Goal: Task Accomplishment & Management: Manage account settings

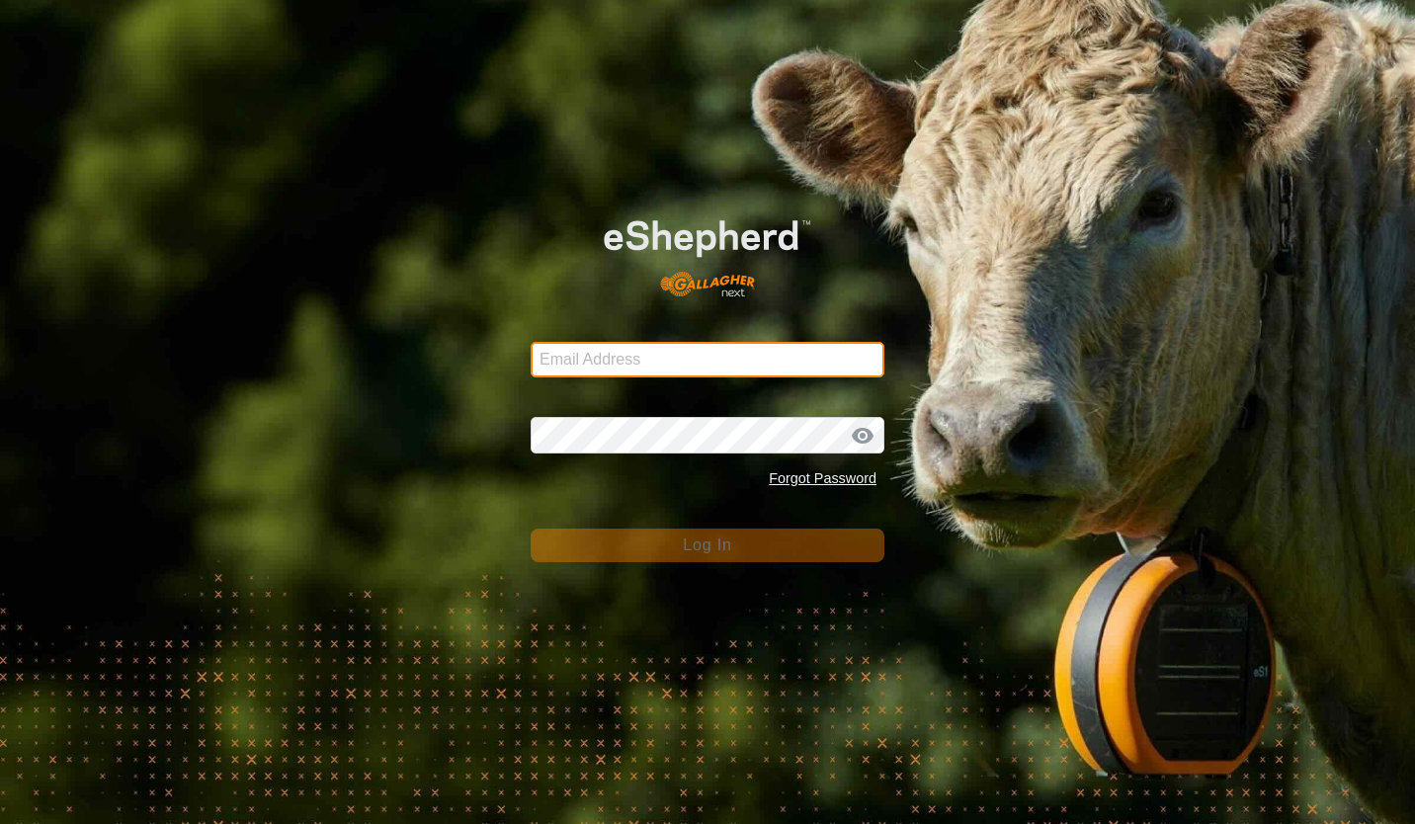
type input "[PERSON_NAME][EMAIL_ADDRESS][DOMAIN_NAME]"
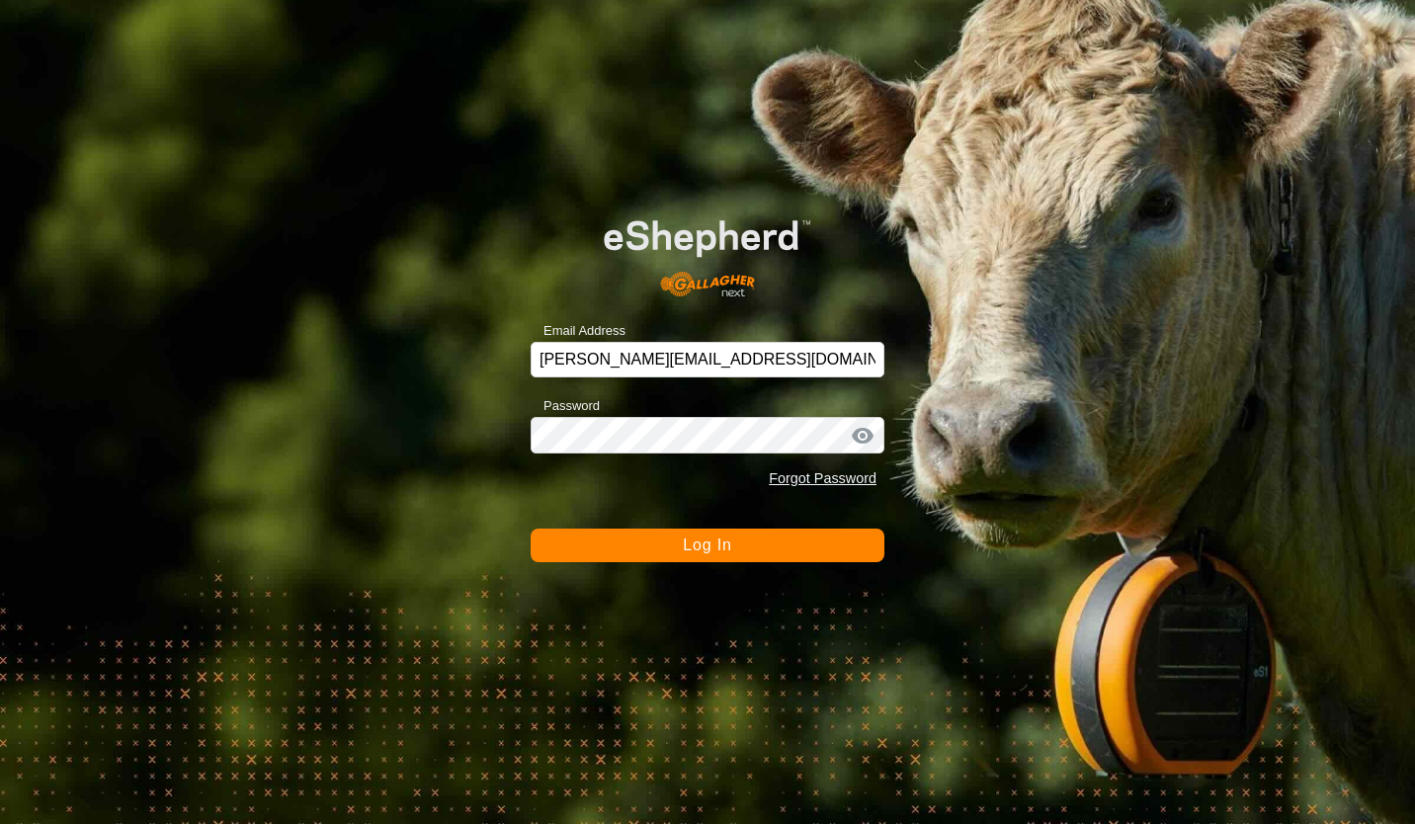
click at [661, 549] on button "Log In" at bounding box center [708, 546] width 354 height 34
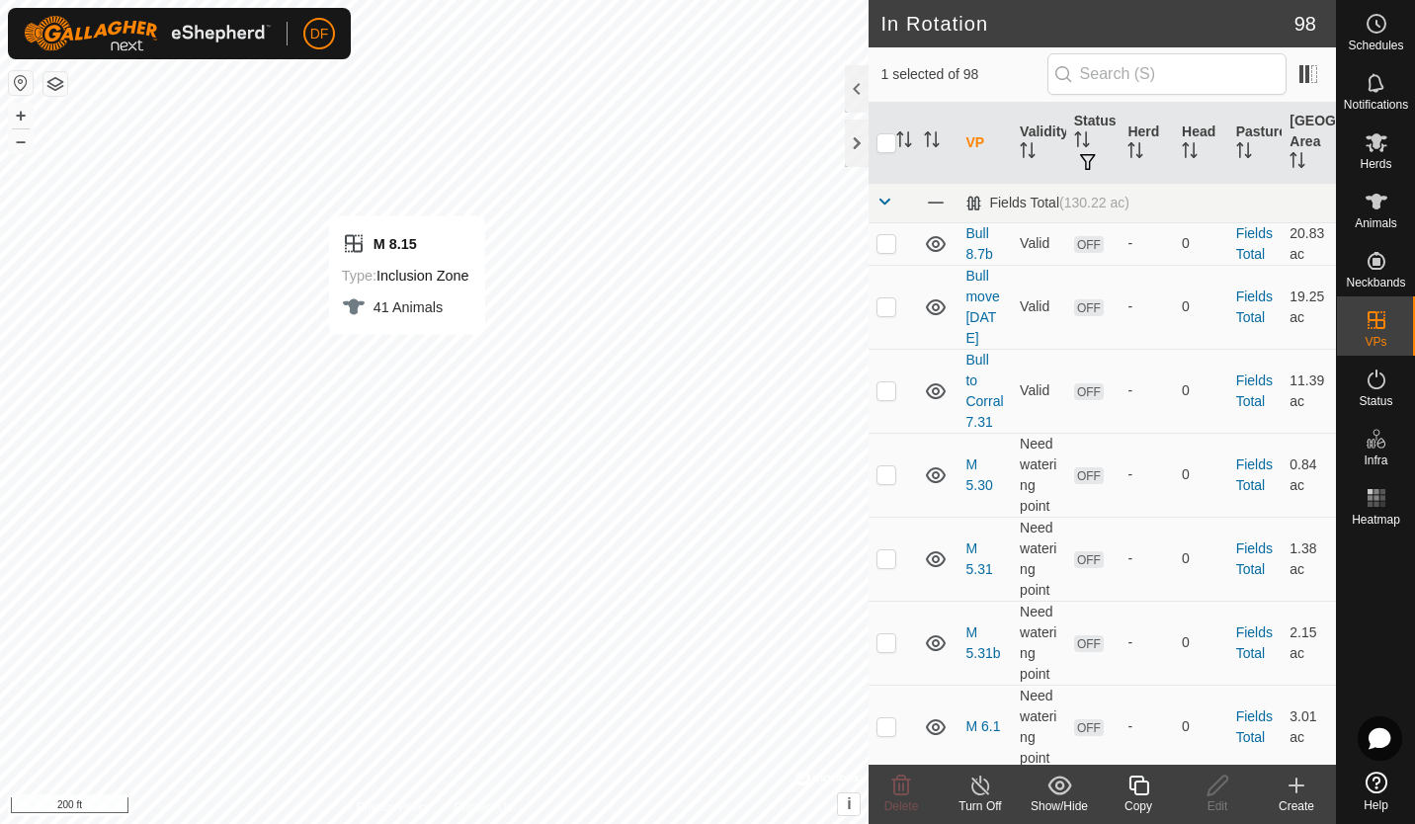
checkbox input "false"
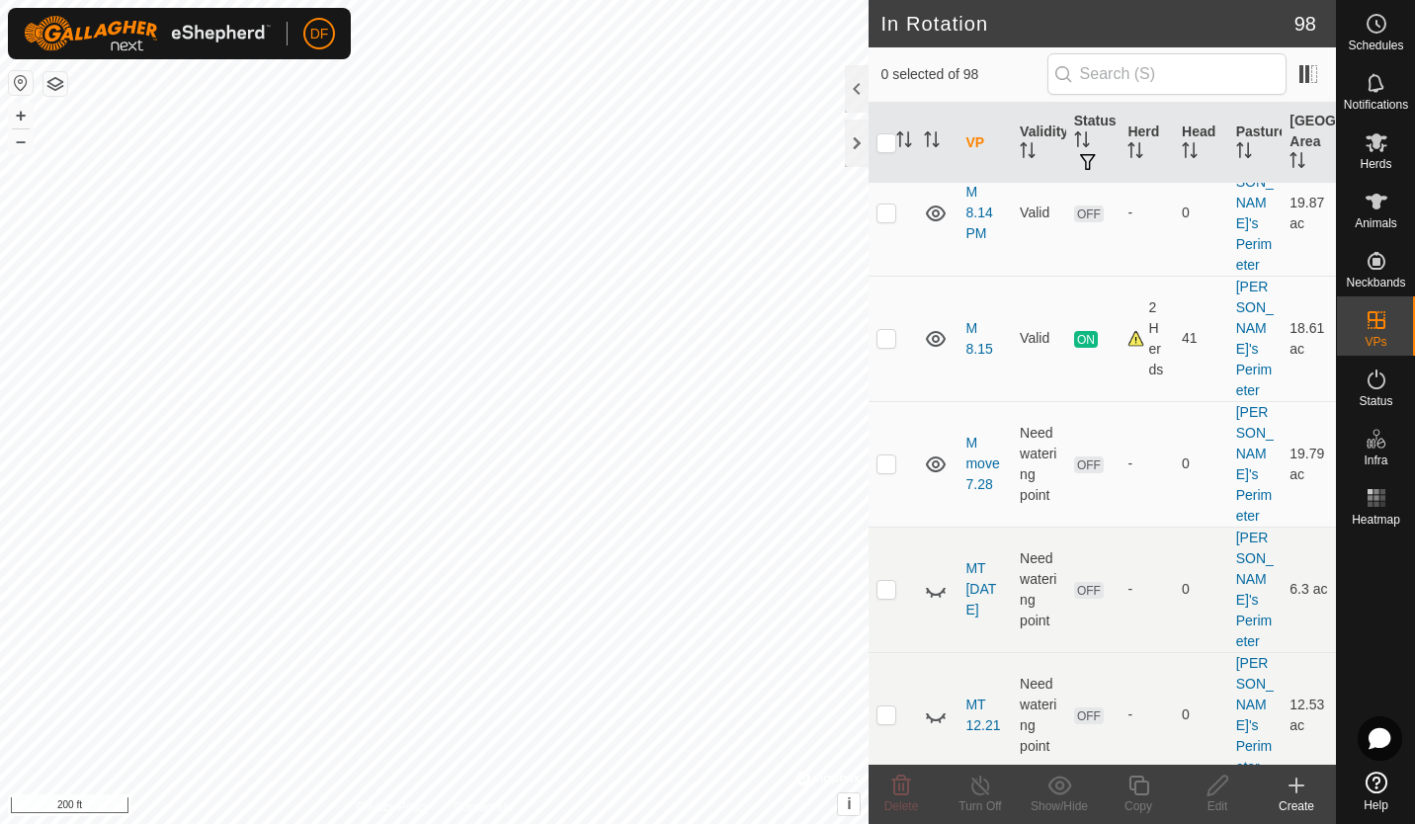
scroll to position [7041, 0]
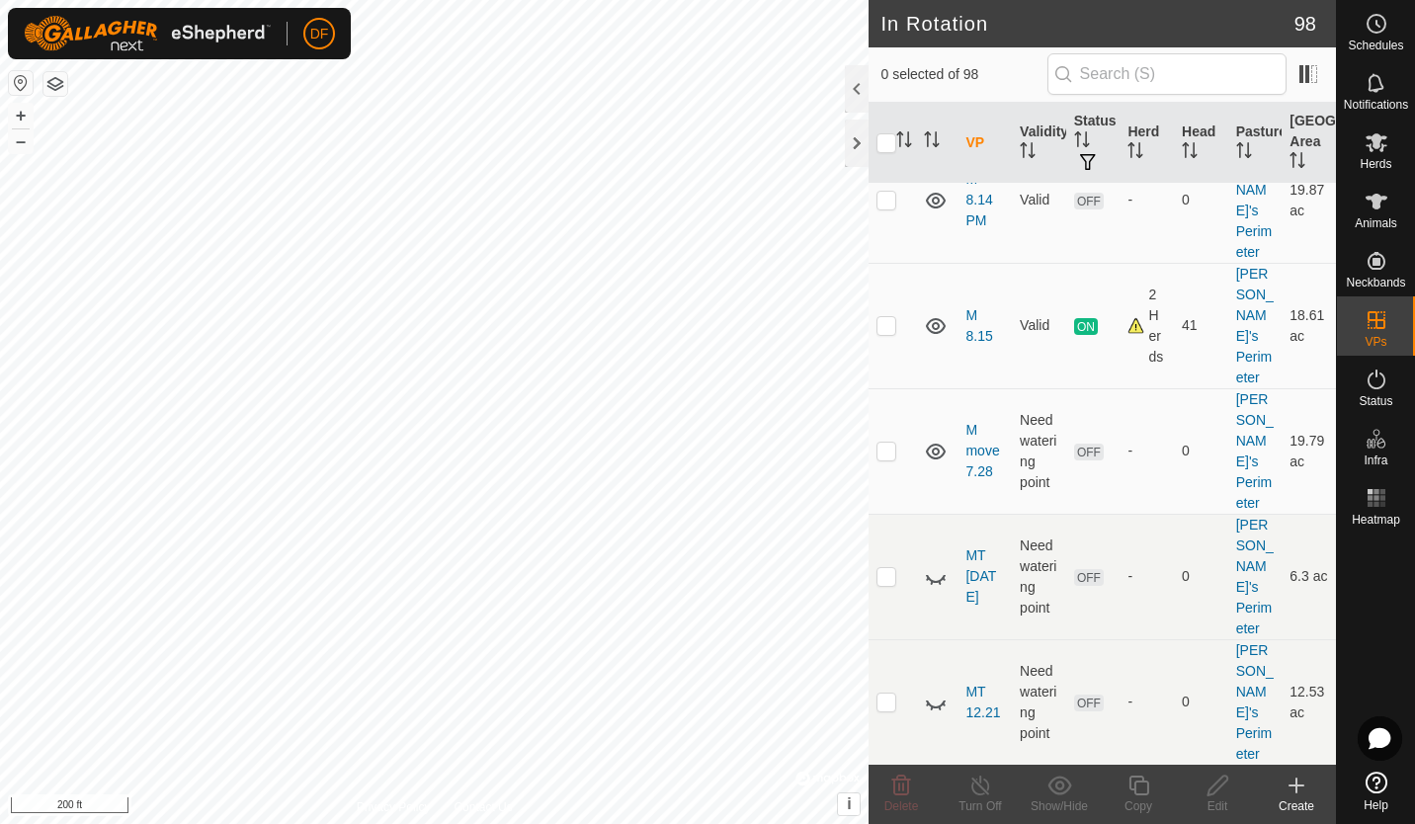
click at [889, 458] on p-checkbox at bounding box center [886, 451] width 20 height 16
checkbox input "false"
click at [883, 207] on p-checkbox at bounding box center [886, 200] width 20 height 16
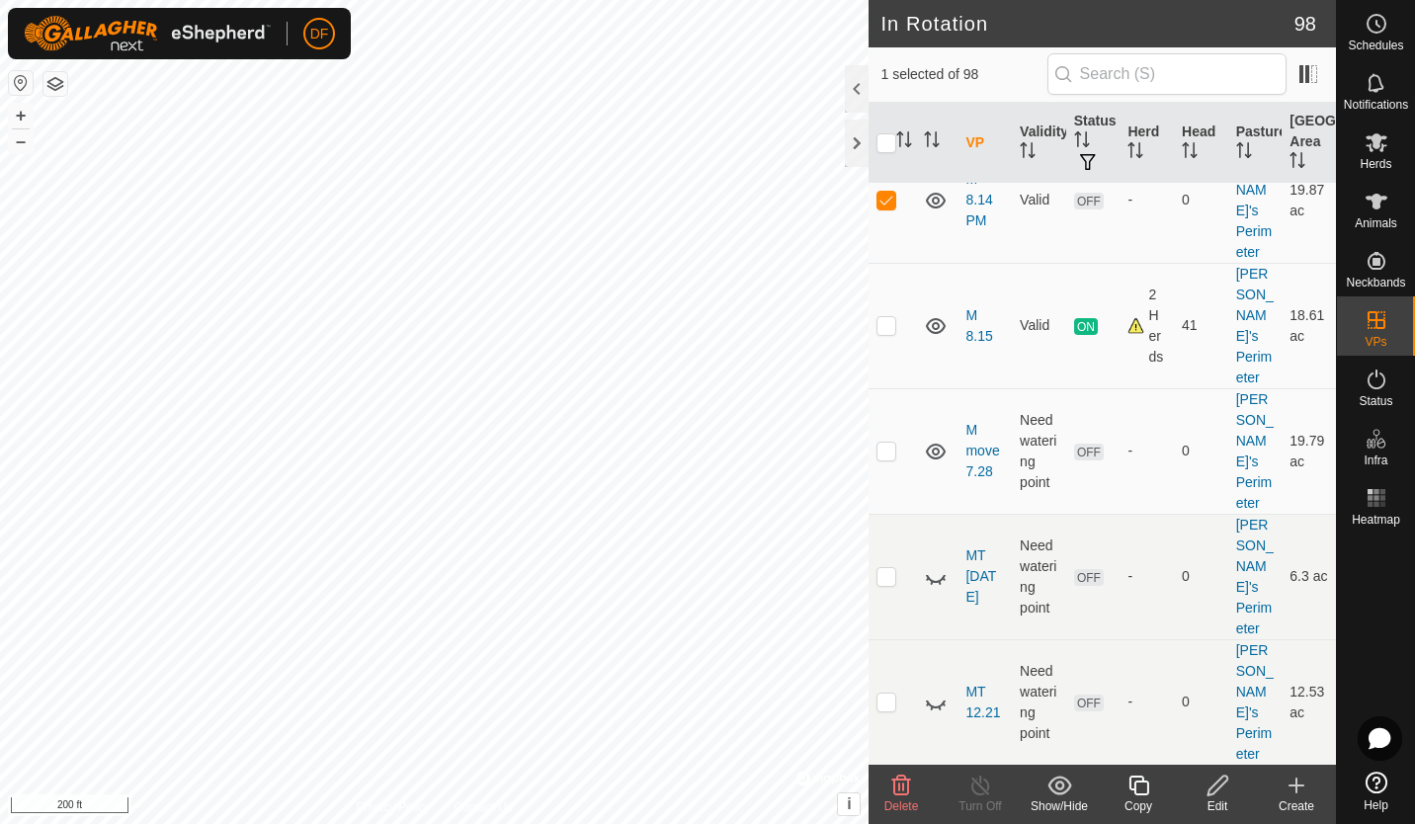
checkbox input "false"
click at [884, 388] on td at bounding box center [892, 325] width 47 height 125
checkbox input "false"
click at [884, 82] on p-checkbox at bounding box center [886, 74] width 20 height 16
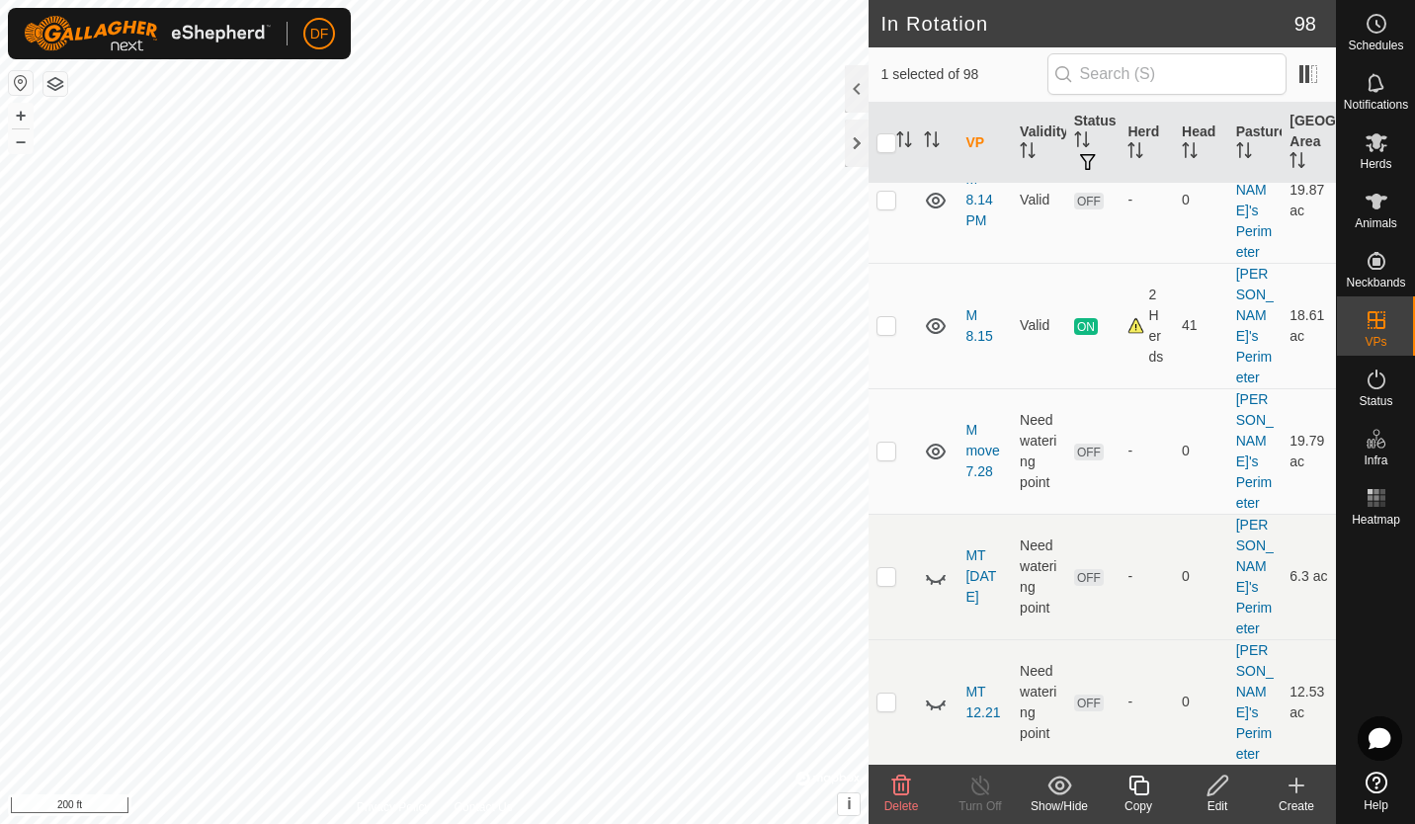
click at [884, 82] on p-checkbox at bounding box center [886, 74] width 20 height 16
checkbox input "false"
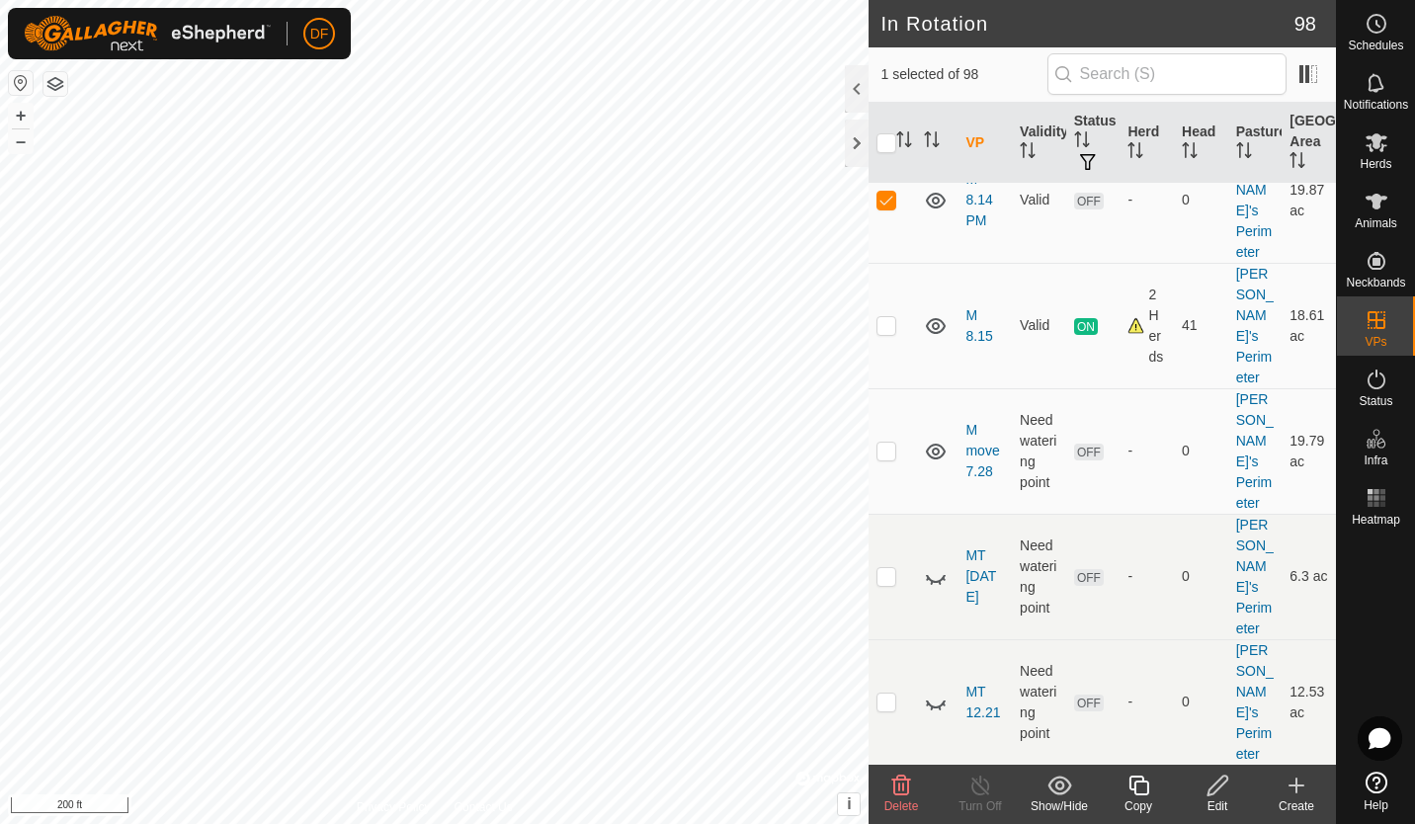
checkbox input "false"
click at [885, 333] on p-checkbox at bounding box center [886, 325] width 20 height 16
checkbox input "false"
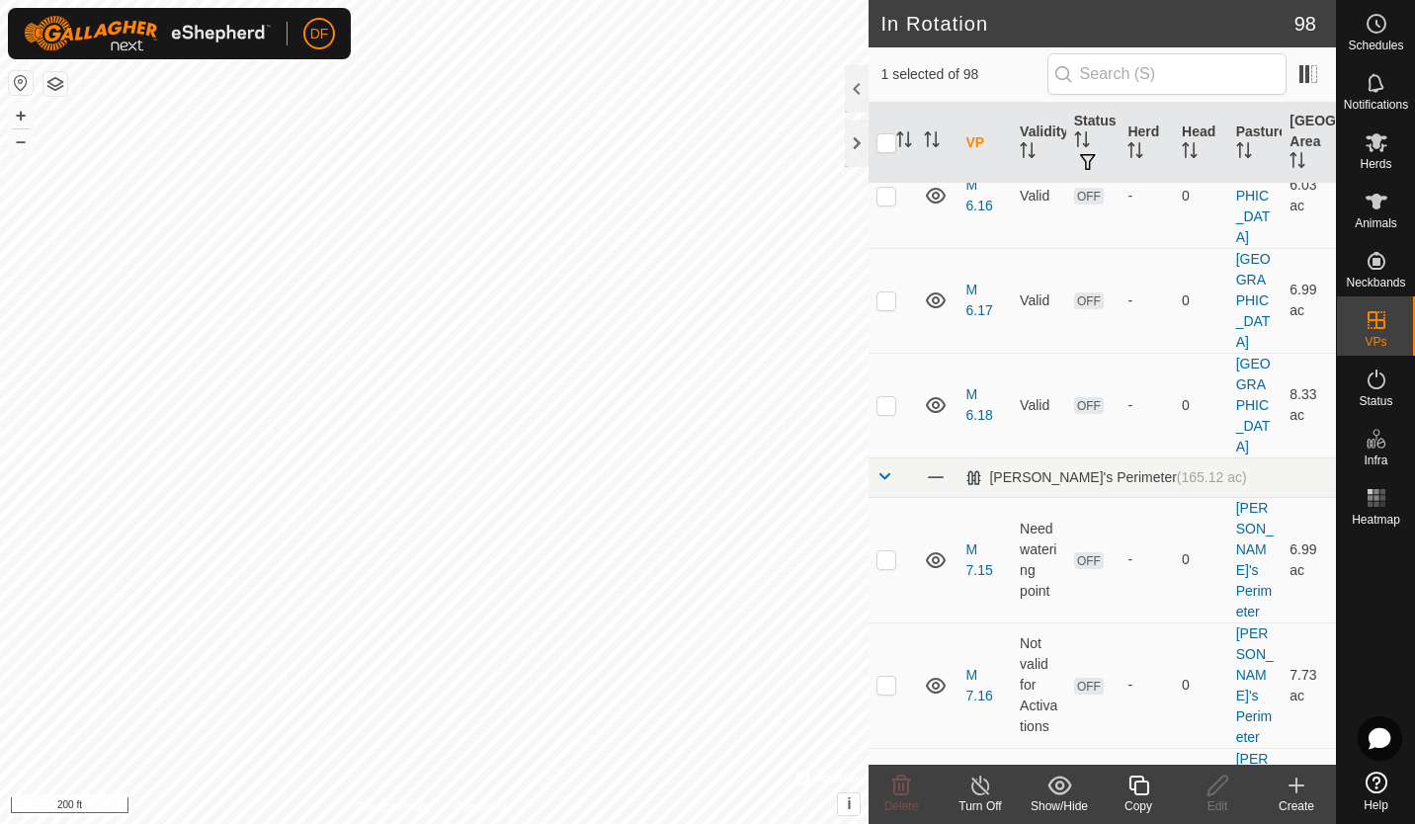
scroll to position [5332, 0]
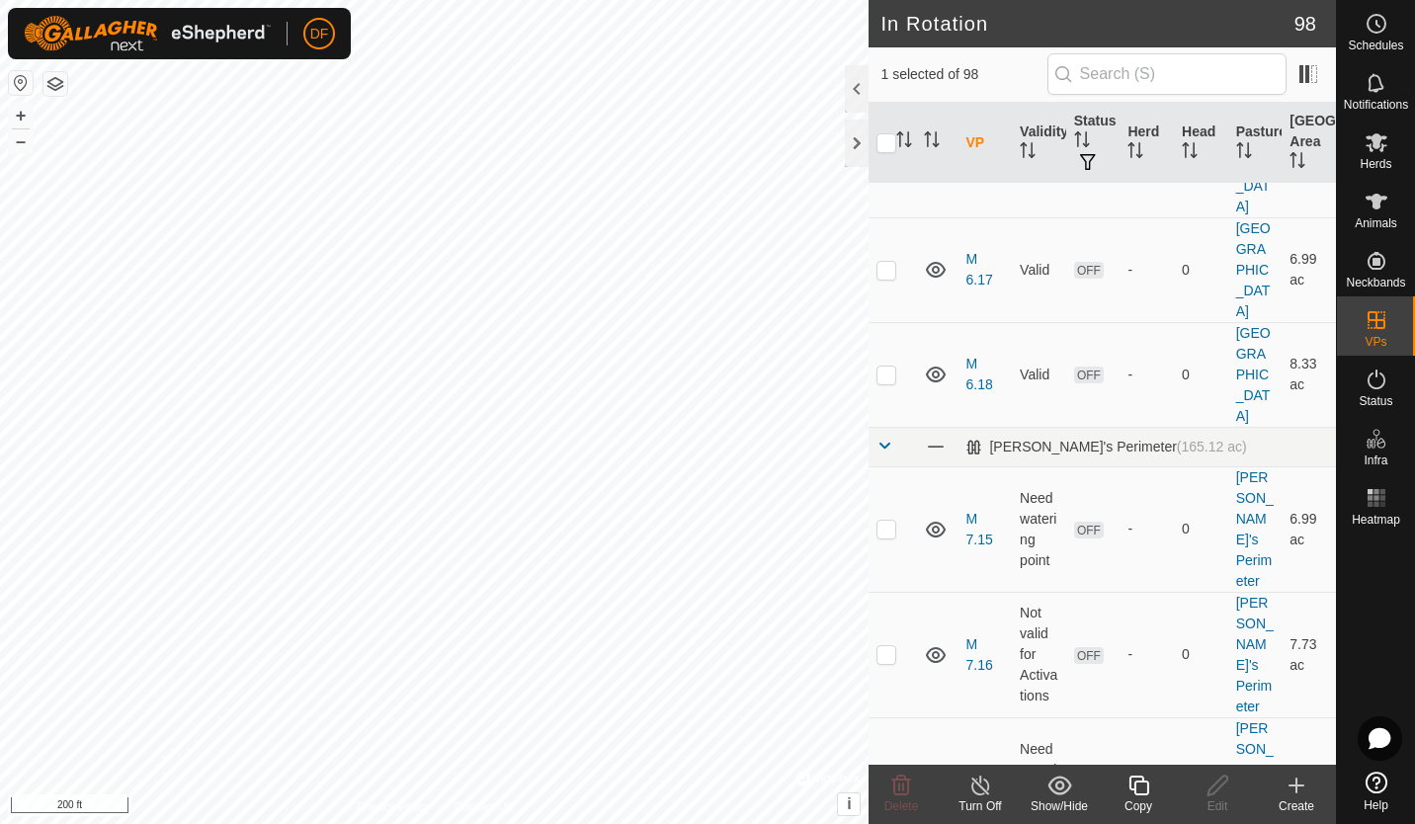
checkbox input "false"
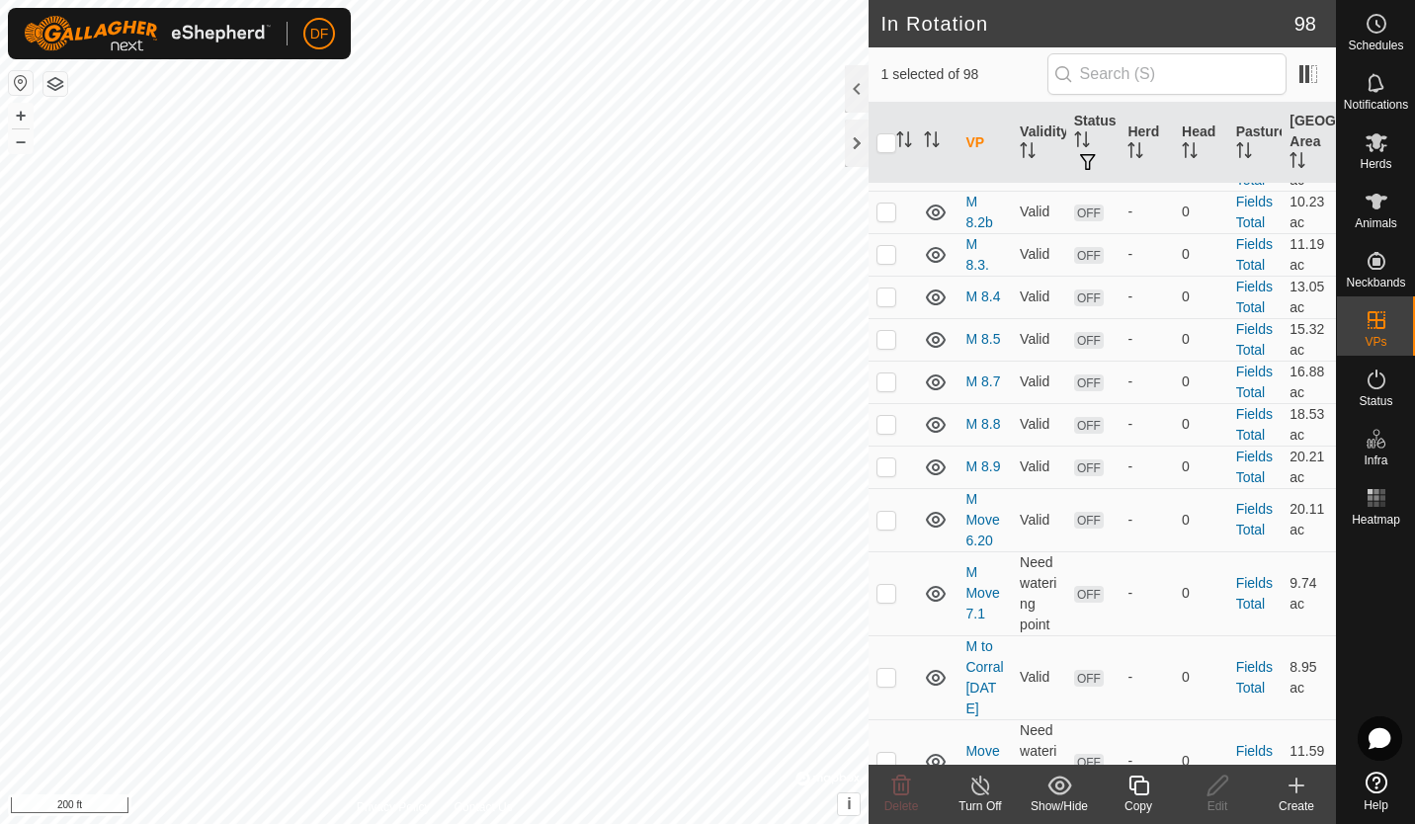
scroll to position [3265, 0]
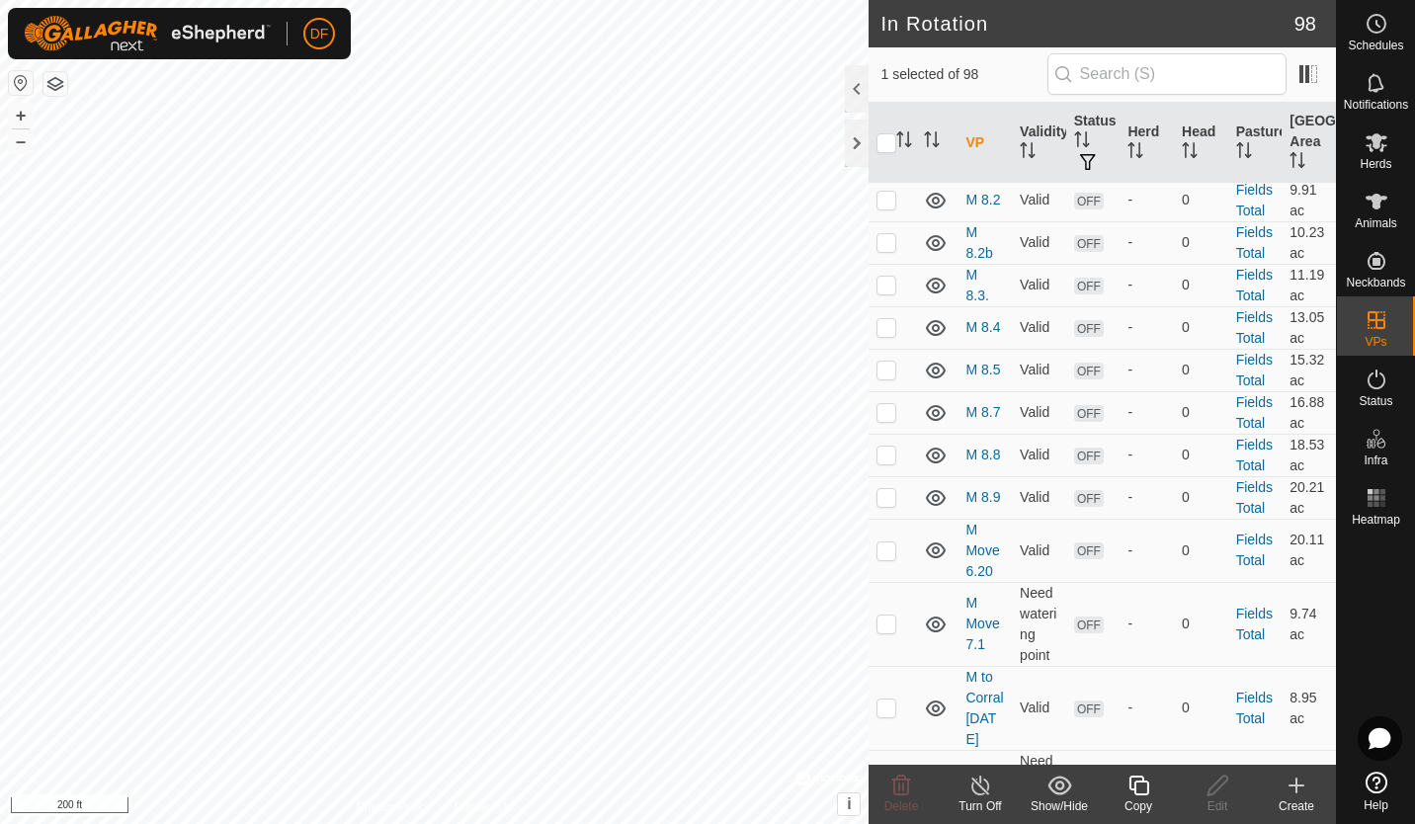
click at [890, 144] on p-checkbox at bounding box center [886, 136] width 20 height 16
checkbox input "false"
checkbox input "true"
click at [1141, 788] on icon at bounding box center [1138, 786] width 25 height 24
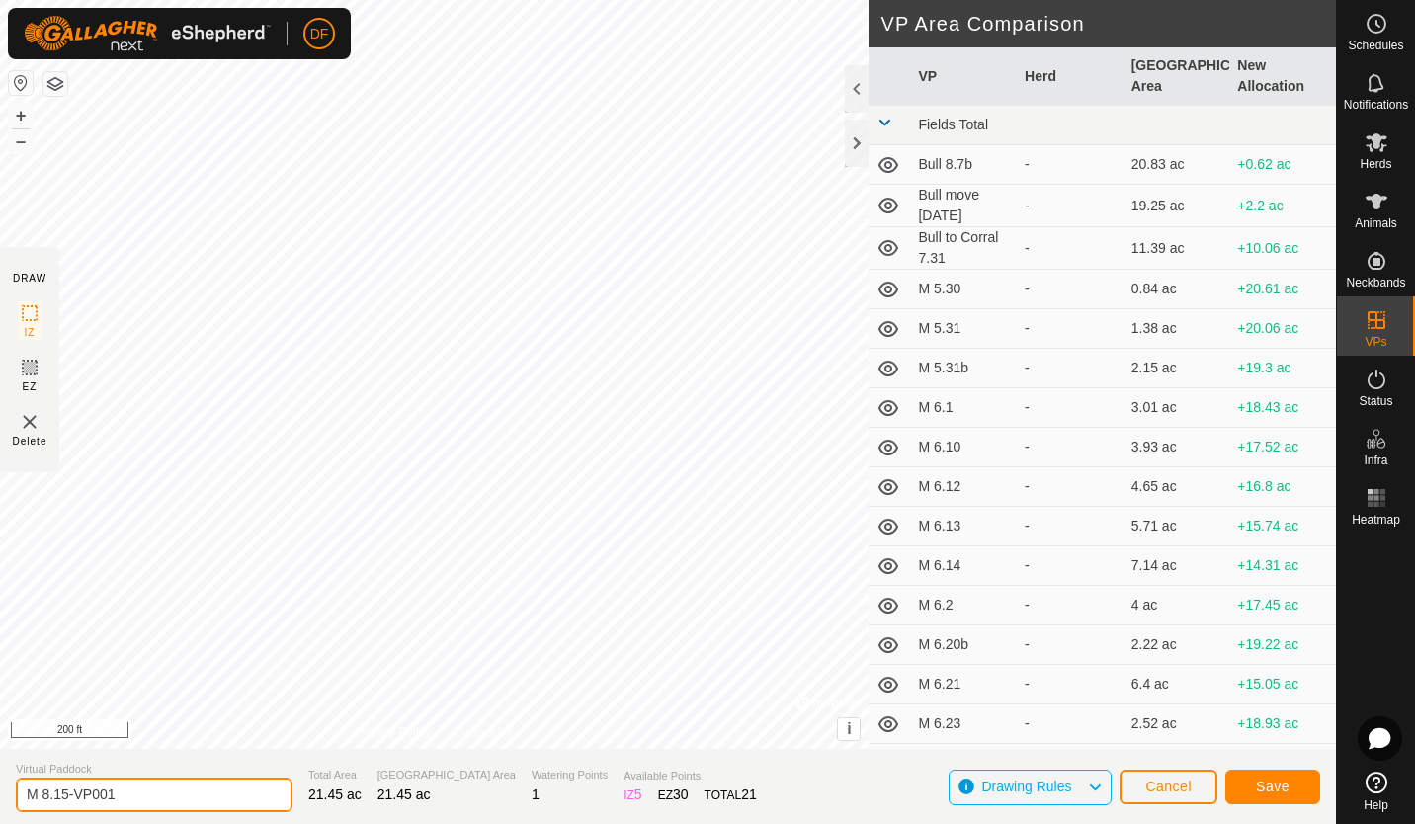
drag, startPoint x: 174, startPoint y: 788, endPoint x: -4, endPoint y: 799, distance: 178.2
click at [0, 799] on html "DF Schedules Notifications Herds Animals Neckbands VPs Status Infra Heatmap Hel…" at bounding box center [707, 412] width 1415 height 824
type input "M 8.16"
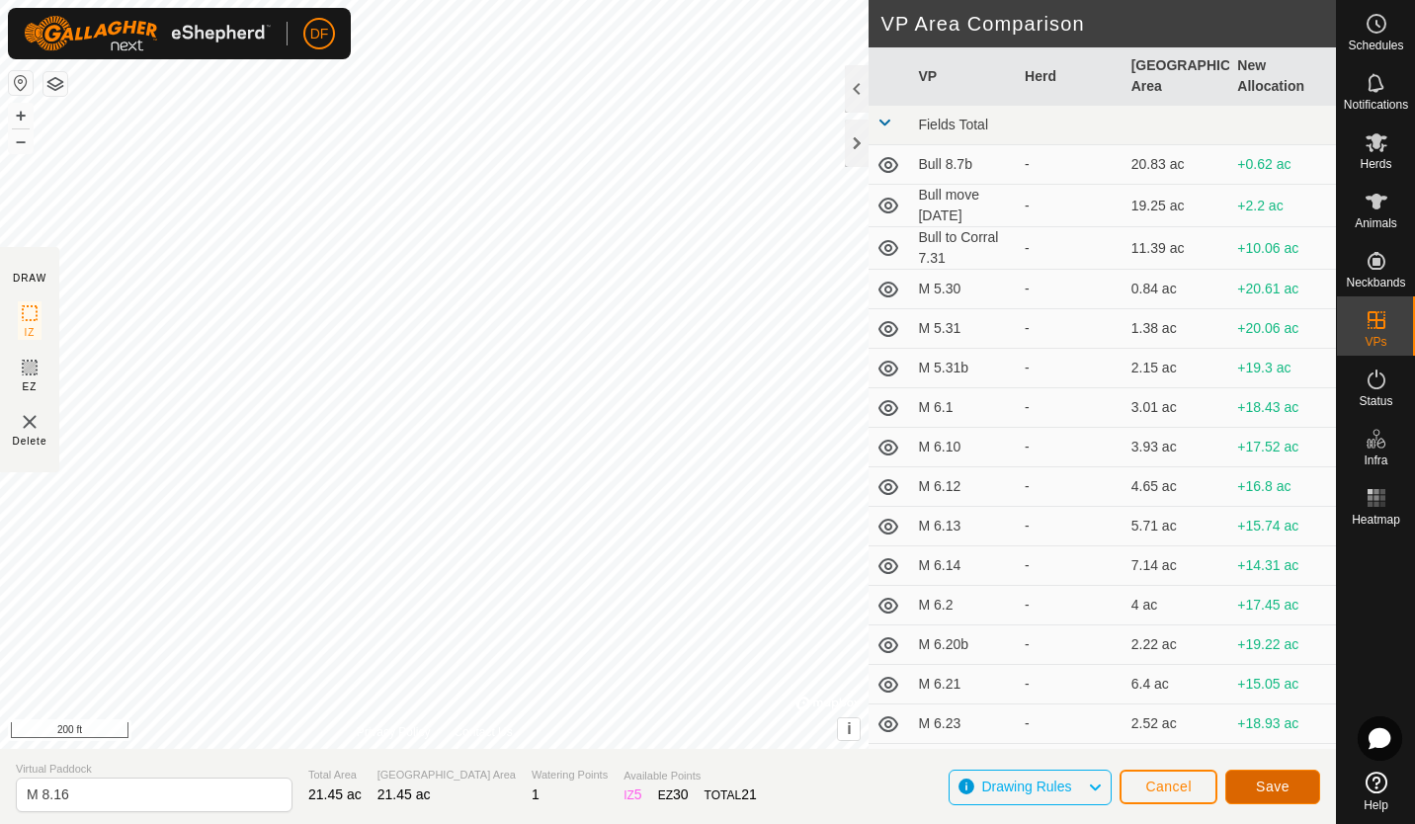
click at [1262, 787] on span "Save" at bounding box center [1273, 787] width 34 height 16
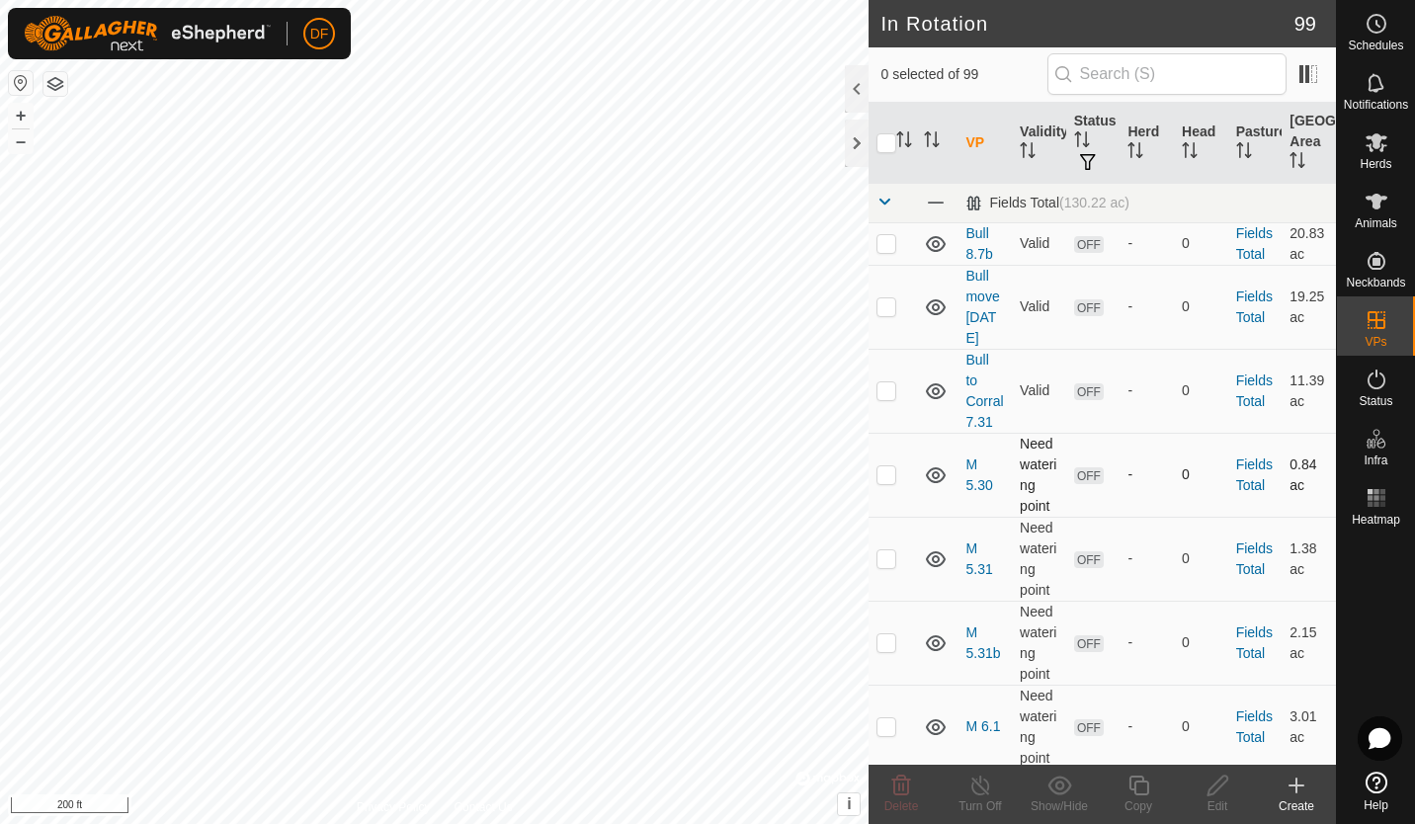
checkbox input "true"
click at [1218, 788] on icon at bounding box center [1217, 786] width 20 height 20
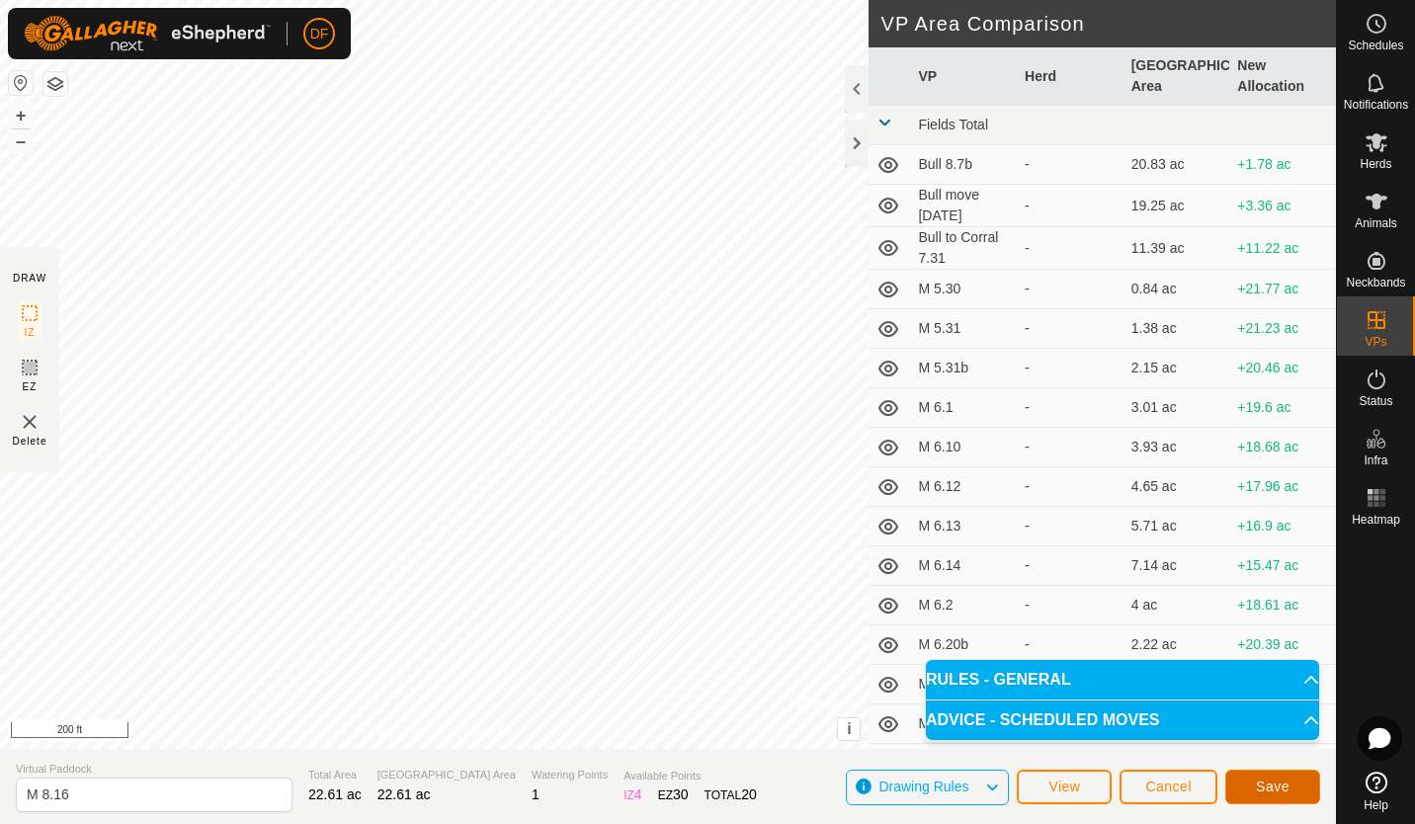
click at [1266, 786] on span "Save" at bounding box center [1273, 787] width 34 height 16
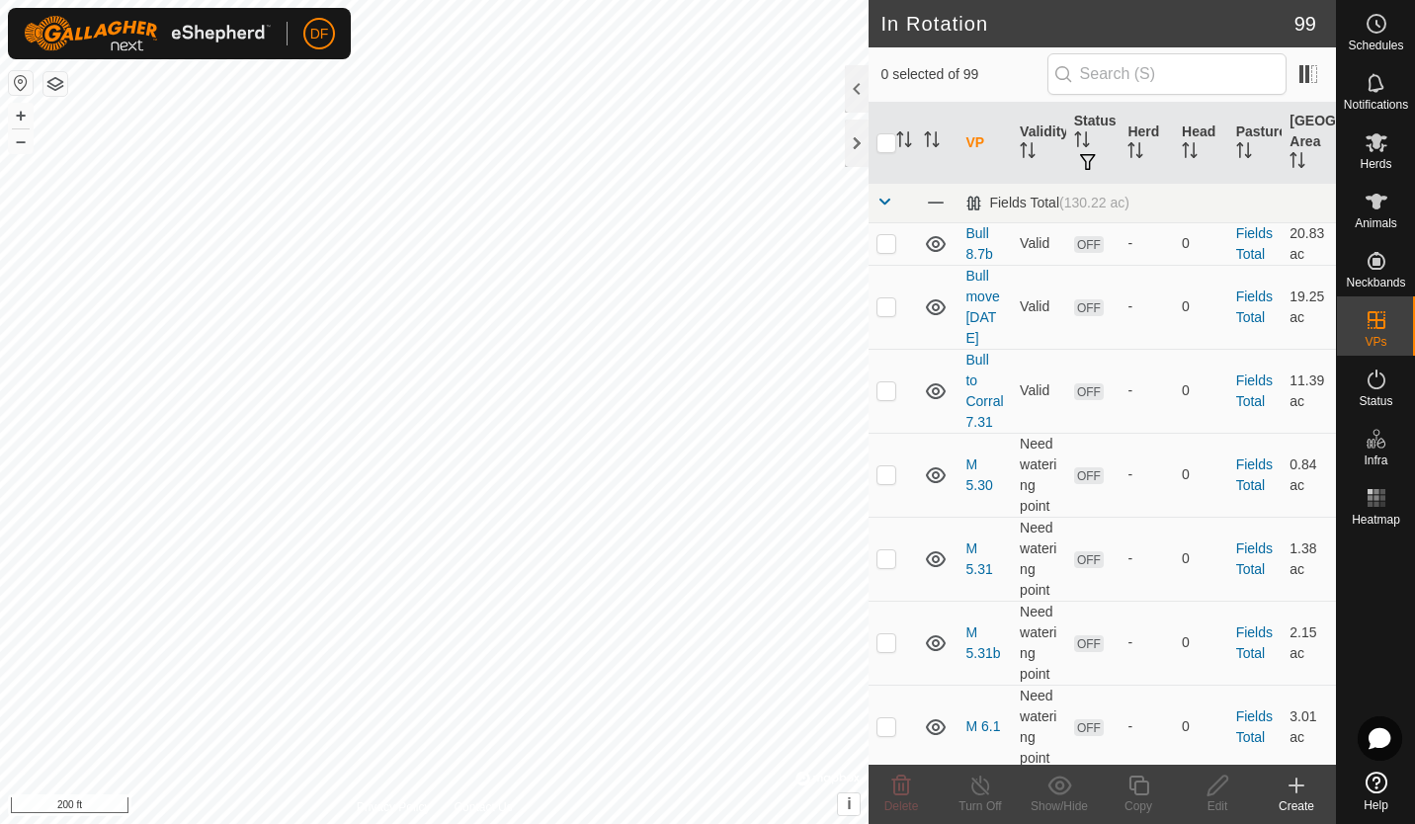
checkbox input "true"
click at [1137, 784] on icon at bounding box center [1138, 786] width 25 height 24
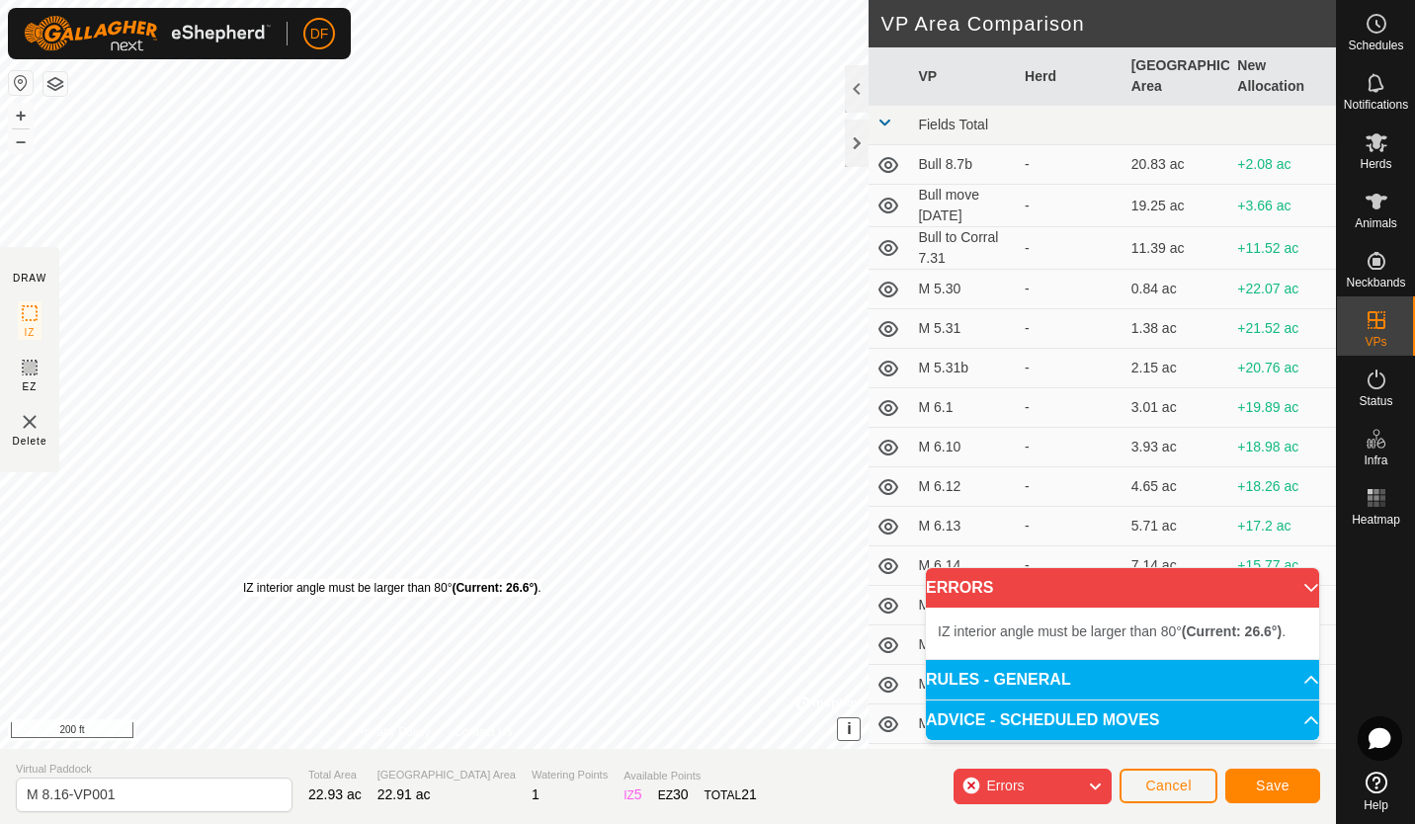
click at [243, 579] on div "IZ interior angle must be larger than 80° (Current: 26.6°) ." at bounding box center [392, 588] width 298 height 18
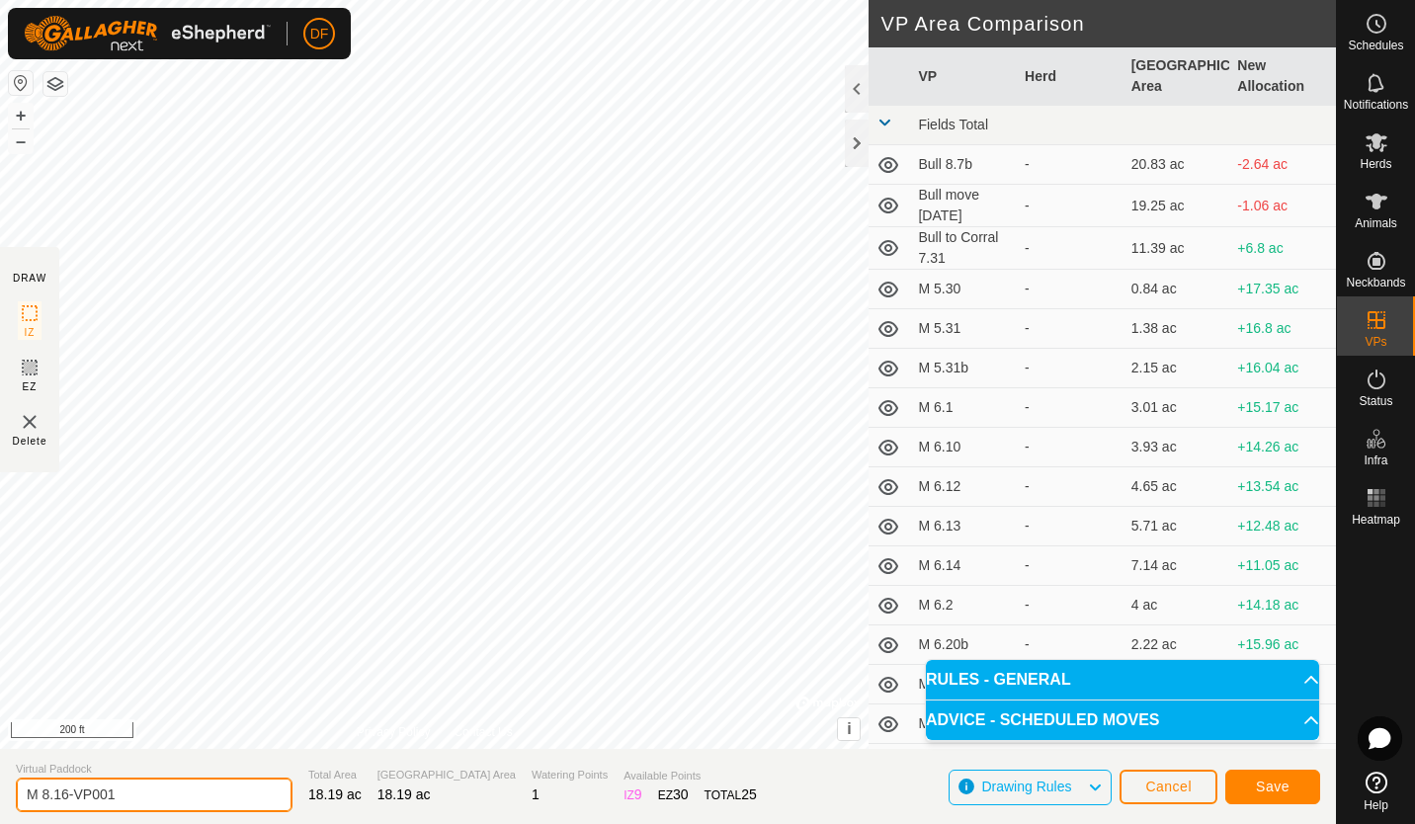
click at [129, 794] on input "M 8.16-VP001" at bounding box center [154, 795] width 277 height 35
type input "M 8.16-b"
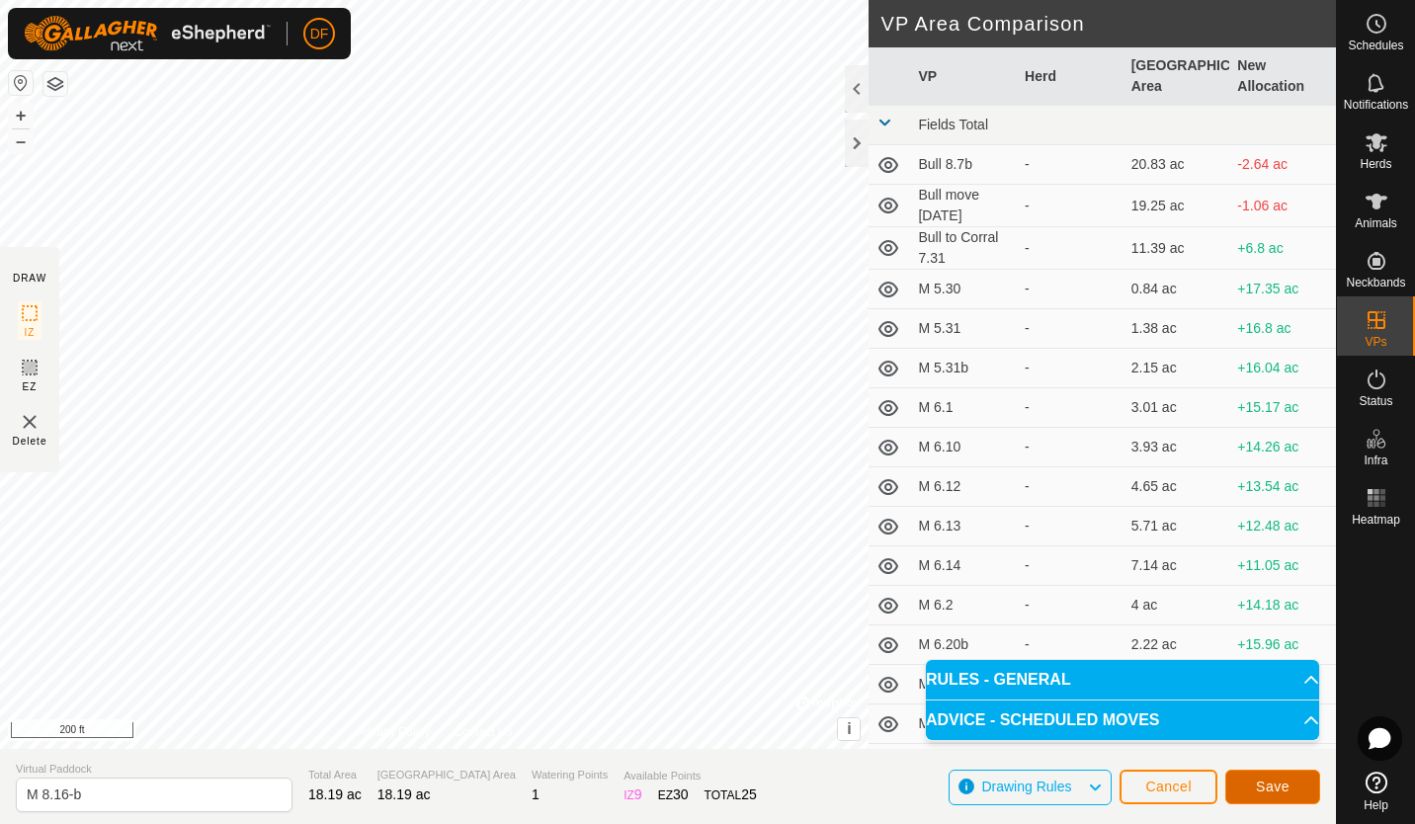
click at [1263, 787] on span "Save" at bounding box center [1273, 787] width 34 height 16
